Goal: Use online tool/utility: Utilize a website feature to perform a specific function

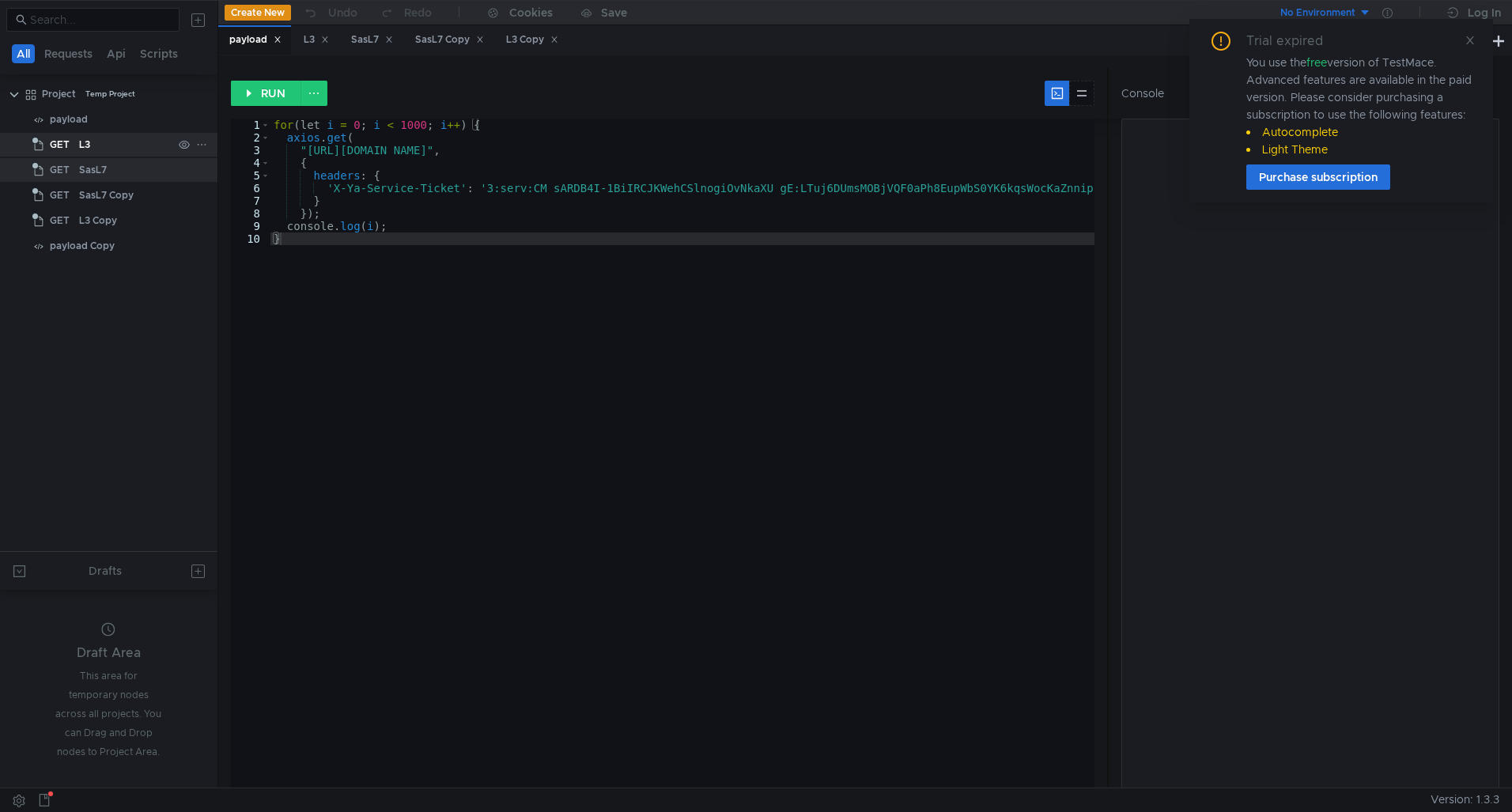
click at [80, 140] on div "L3" at bounding box center [84, 144] width 11 height 23
click at [626, 48] on div "payload L3 SasL7 SasL7 Copy L3 Copy" at bounding box center [853, 40] width 1271 height 30
drag, startPoint x: 1497, startPoint y: 44, endPoint x: 1447, endPoint y: 48, distance: 50.2
click at [1497, 44] on button at bounding box center [1498, 40] width 19 height 19
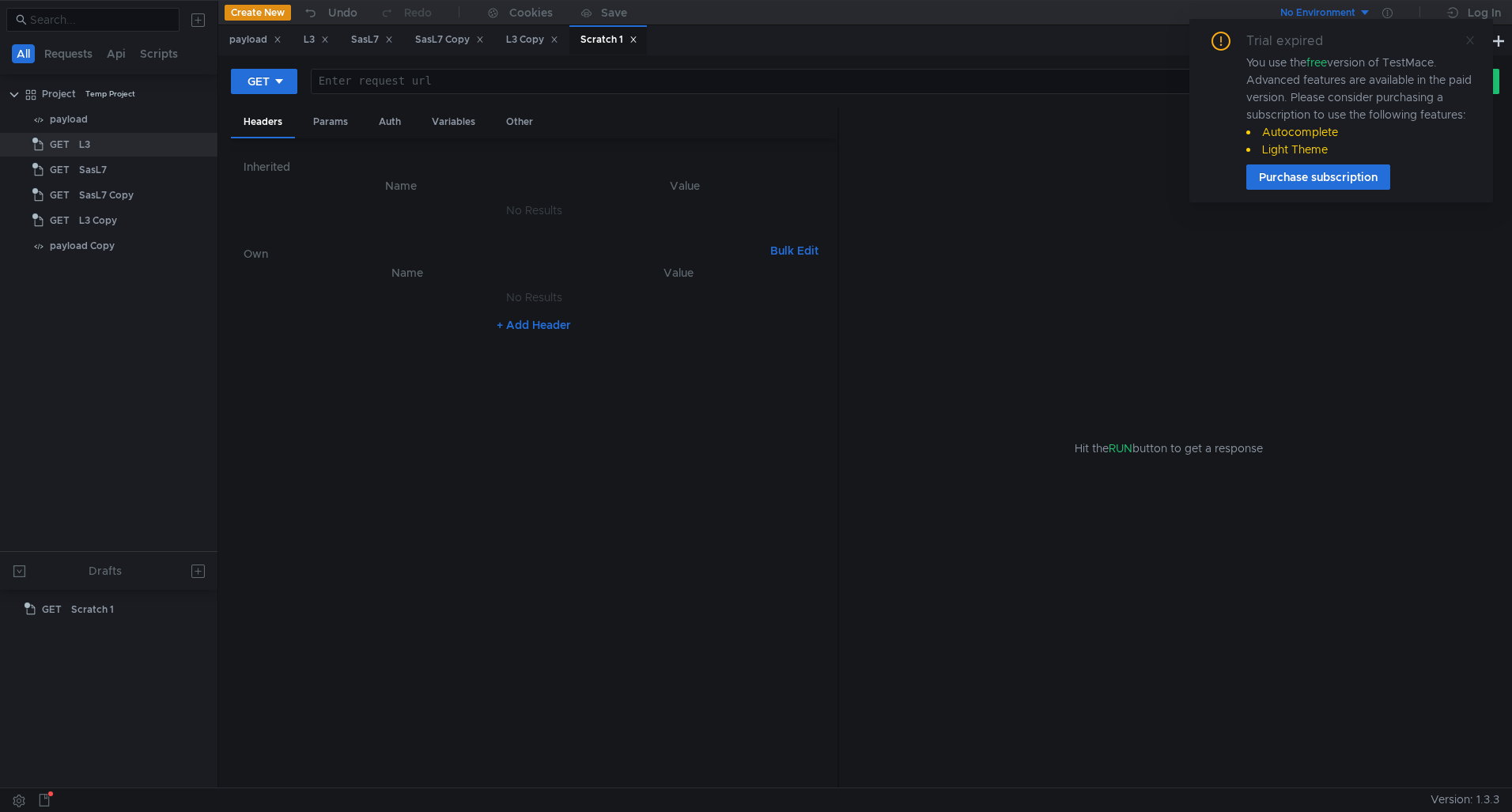
click at [1469, 42] on icon at bounding box center [1469, 40] width 11 height 11
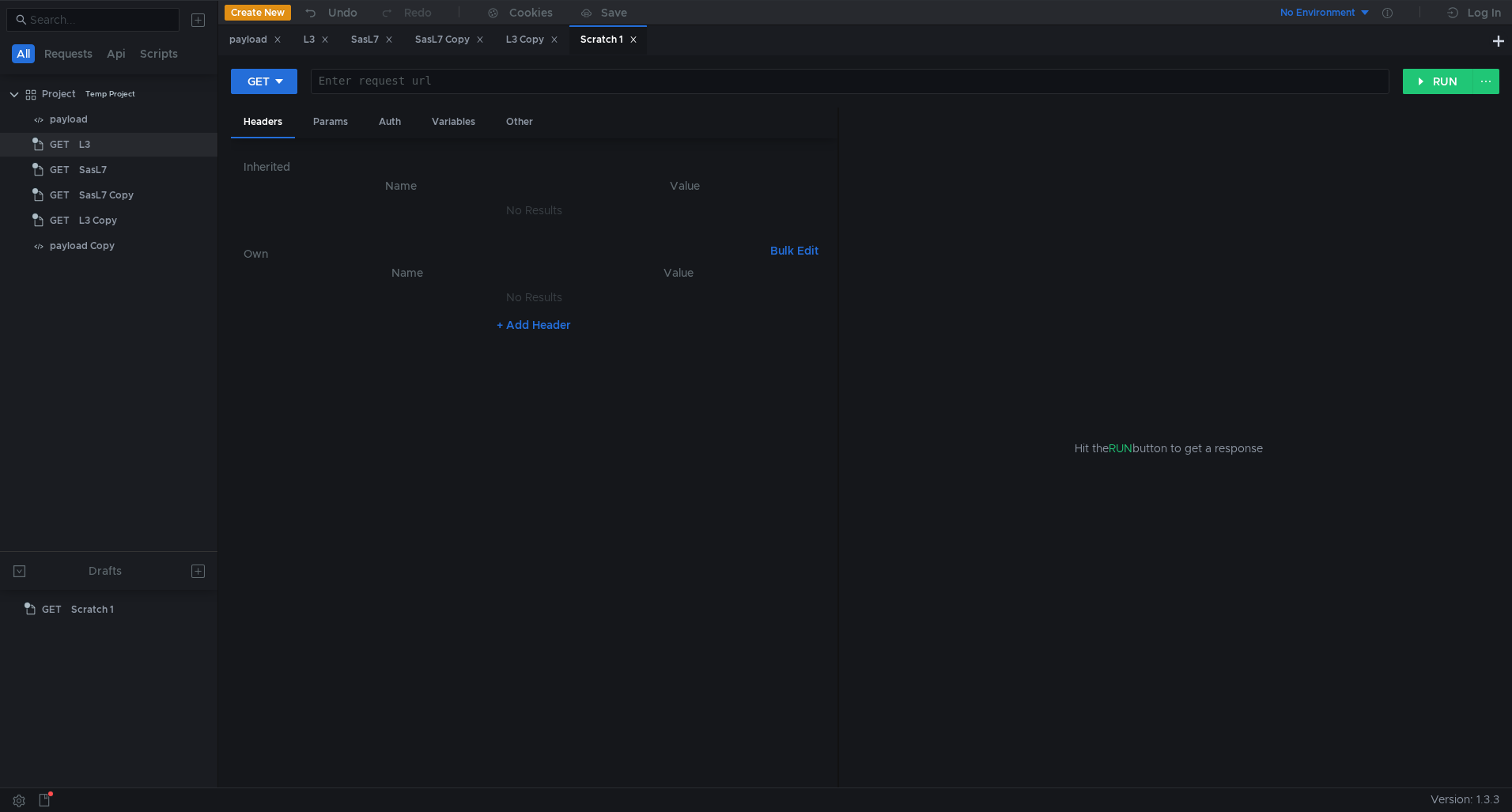
click at [478, 82] on div at bounding box center [850, 94] width 1077 height 38
paste textarea "[URL][DOMAIN_NAME]"
type textarea "[URL][DOMAIN_NAME]"
click at [280, 78] on icon at bounding box center [278, 81] width 11 height 11
click at [261, 141] on li "POST" at bounding box center [265, 140] width 69 height 25
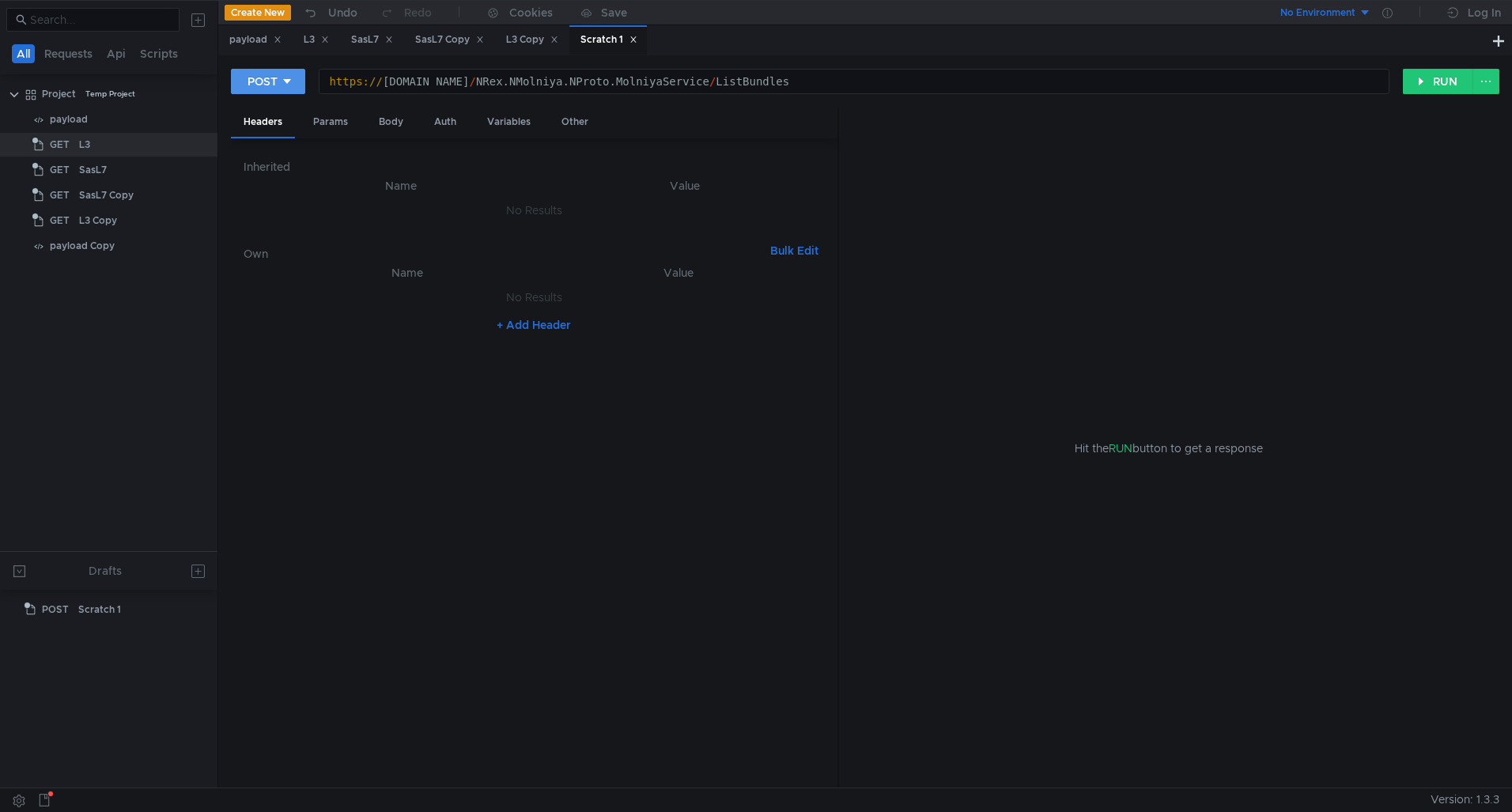
click at [253, 82] on div "POST" at bounding box center [262, 81] width 30 height 18
click at [252, 82] on div at bounding box center [756, 406] width 1512 height 812
drag, startPoint x: 1423, startPoint y: 87, endPoint x: 1406, endPoint y: 77, distance: 19.7
click at [1423, 87] on button "RUN" at bounding box center [1438, 81] width 70 height 25
